Goal: Task Accomplishment & Management: Use online tool/utility

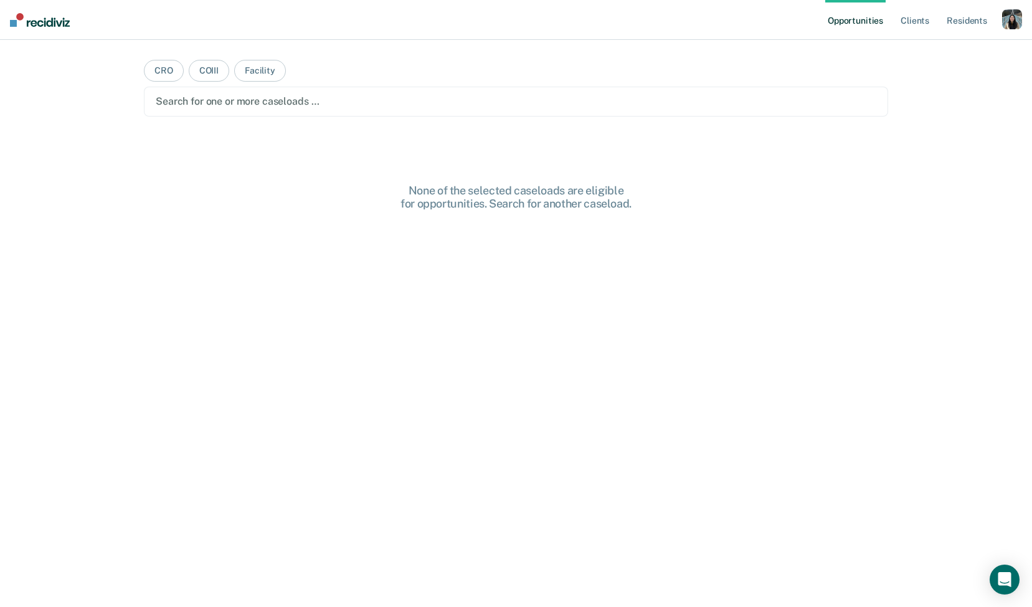
click at [1007, 21] on div "button" at bounding box center [1012, 19] width 20 height 20
click at [928, 48] on link "Profile" at bounding box center [962, 50] width 100 height 11
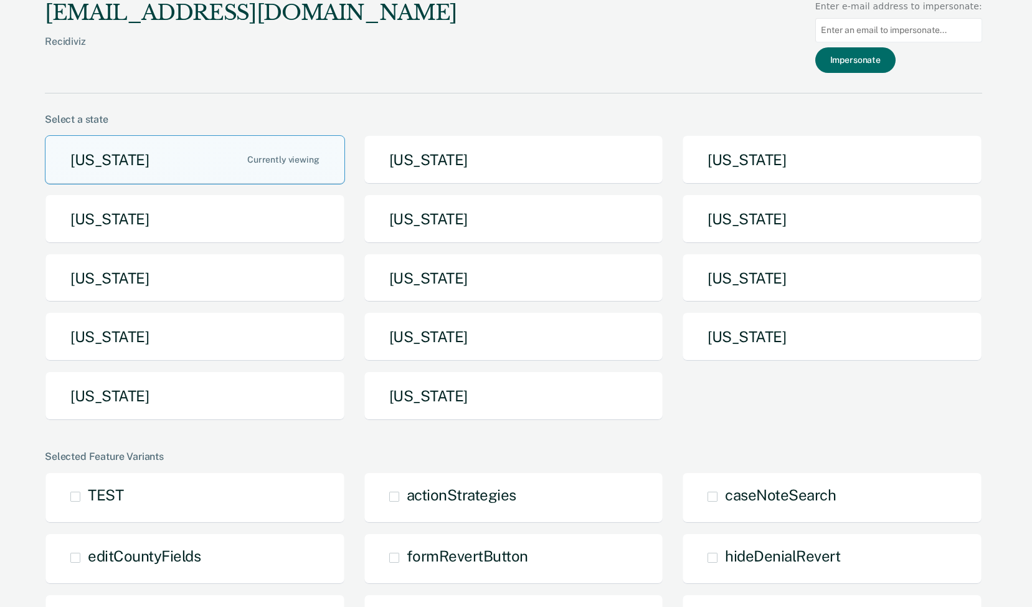
click at [887, 37] on input at bounding box center [898, 30] width 167 height 24
paste input "[PERSON_NAME][EMAIL_ADDRESS][PERSON_NAME][DOMAIN_NAME][US_STATE]"
type input "[PERSON_NAME][EMAIL_ADDRESS][PERSON_NAME][DOMAIN_NAME][US_STATE]"
click at [879, 57] on button "Impersonate" at bounding box center [855, 60] width 80 height 26
